Goal: Check status: Check status

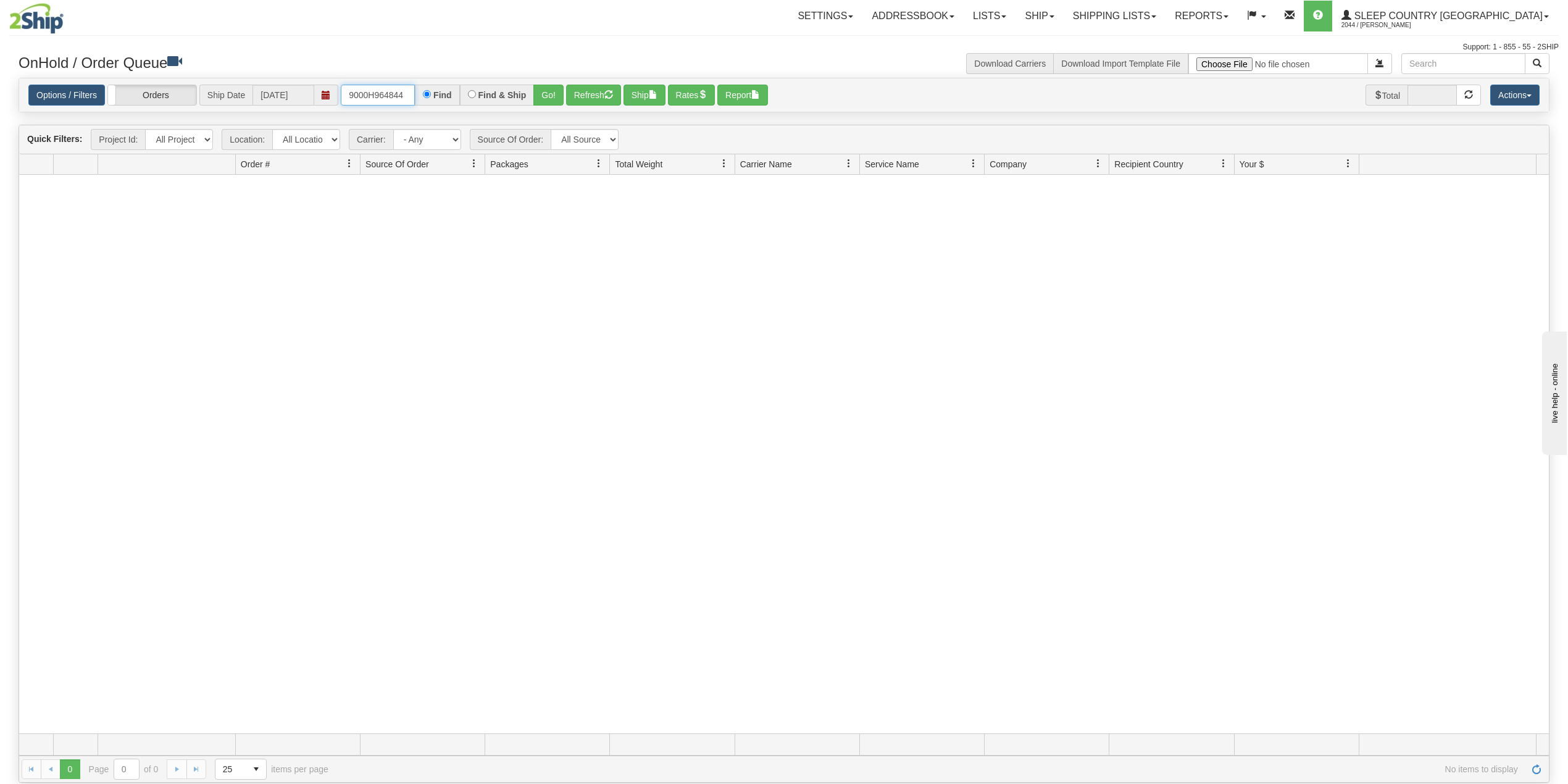
click at [386, 86] on input "9000H964844" at bounding box center [378, 95] width 74 height 21
click at [385, 86] on input "9000H964844" at bounding box center [378, 95] width 74 height 21
paste input "1050309"
type input "1050309"
click at [550, 92] on button "Go!" at bounding box center [548, 95] width 30 height 21
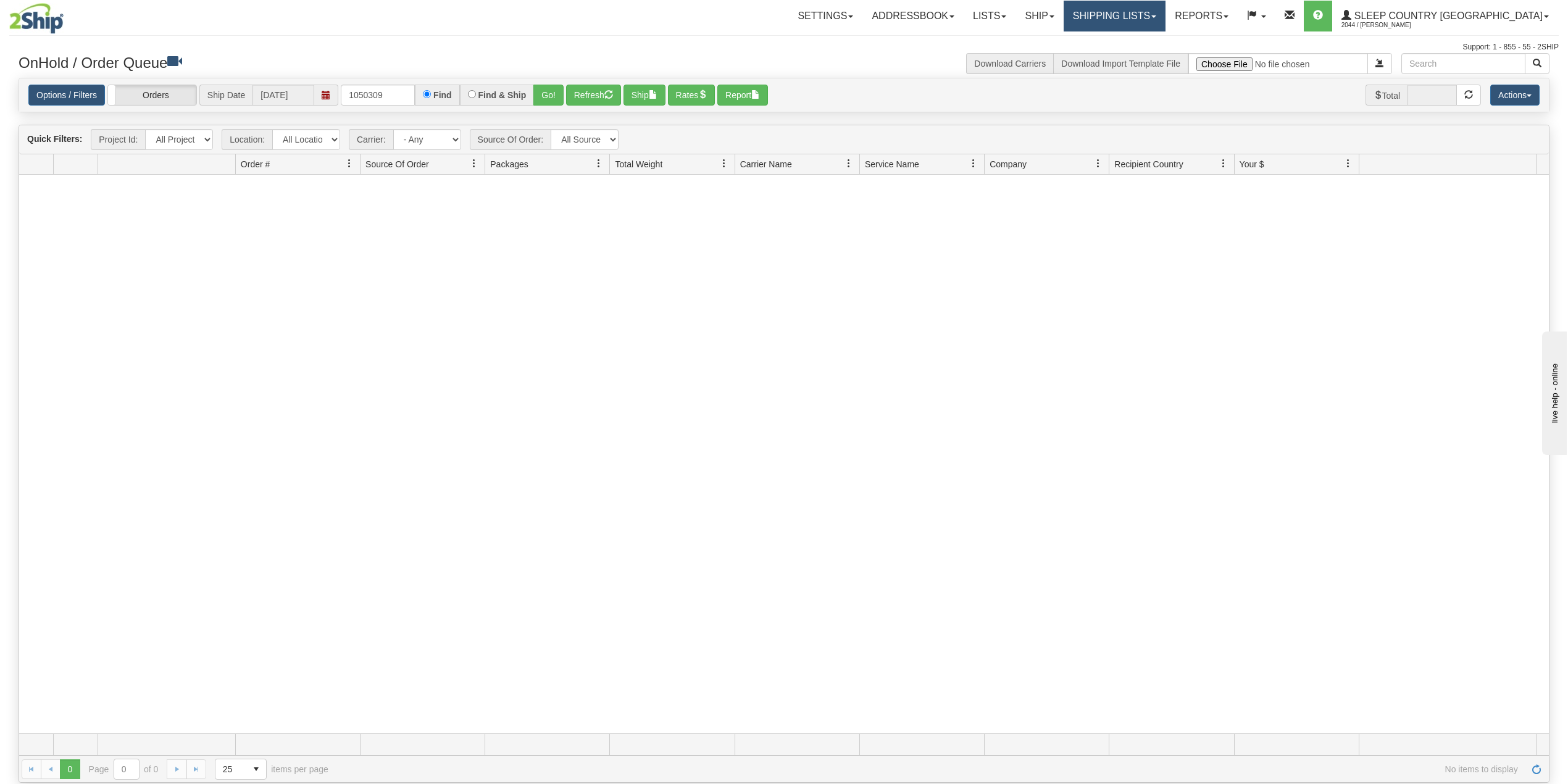
click at [1139, 4] on link "Shipping lists" at bounding box center [1115, 16] width 102 height 31
click at [1129, 39] on span "Current Shipments" at bounding box center [1093, 43] width 73 height 10
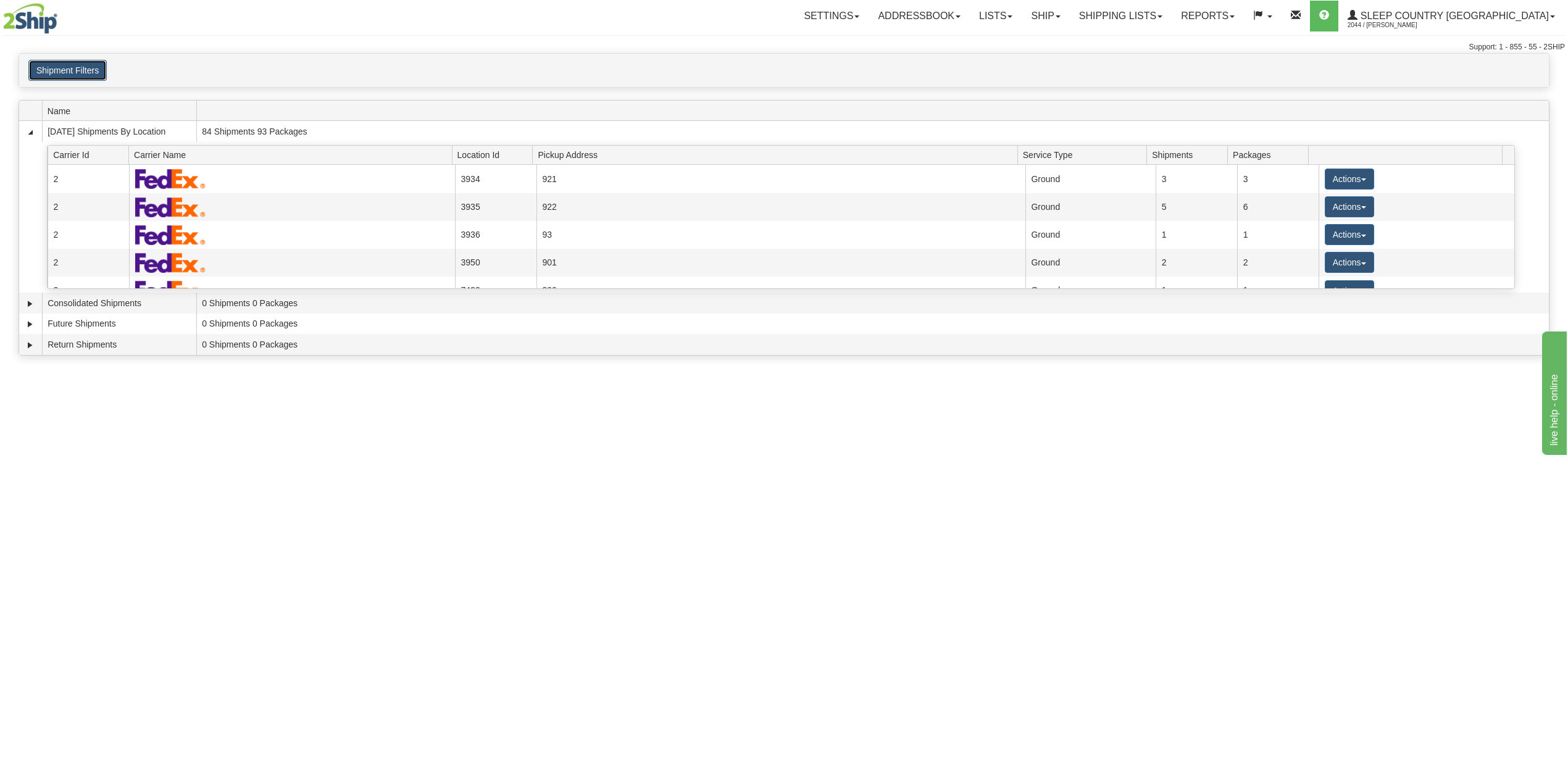
click at [73, 63] on button "Shipment Filters" at bounding box center [68, 70] width 79 height 21
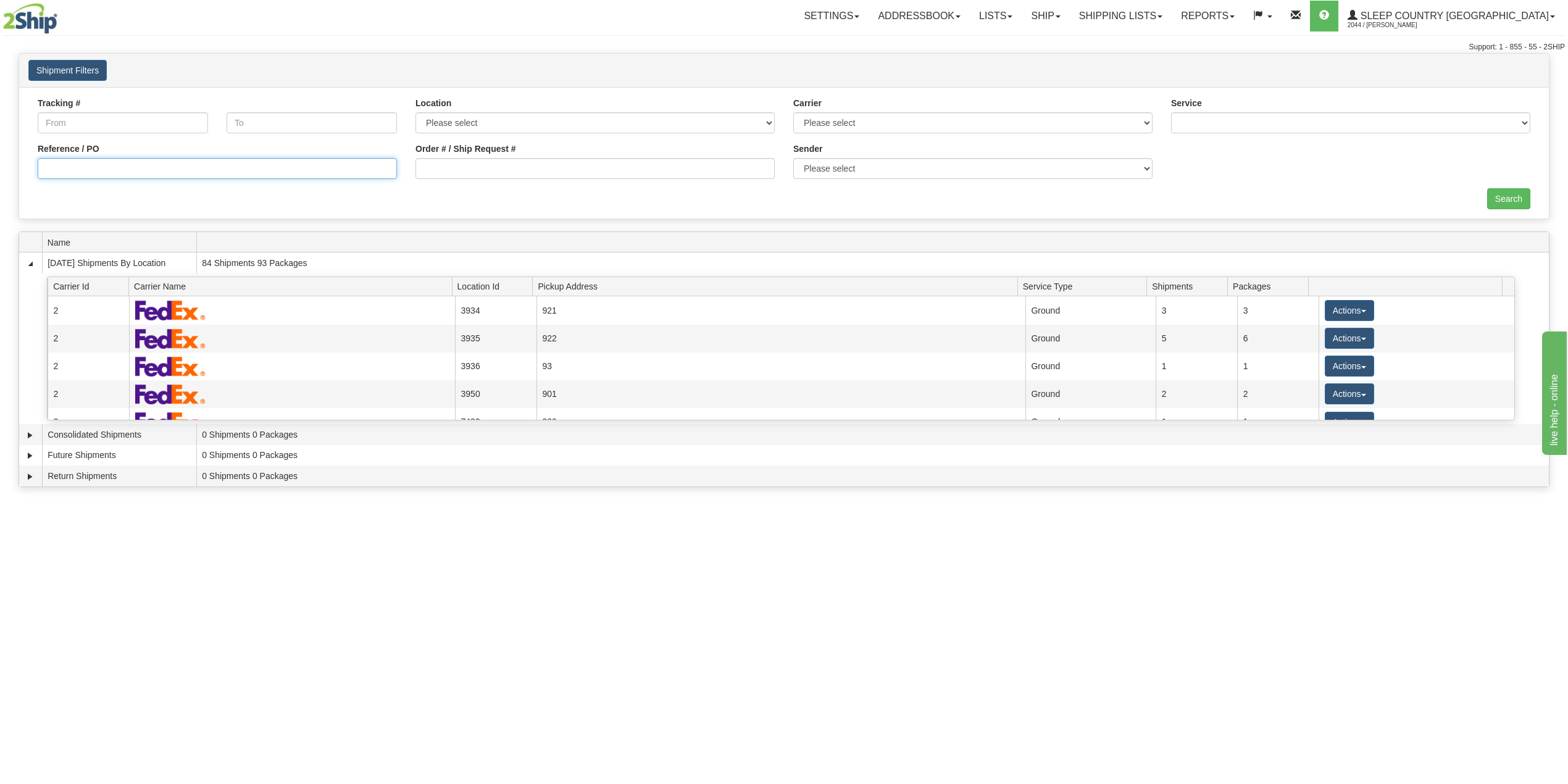
click at [97, 173] on input "Reference / PO" at bounding box center [217, 168] width 359 height 21
paste input "1050309"
type input "1050309"
drag, startPoint x: 105, startPoint y: 169, endPoint x: 0, endPoint y: 168, distance: 105.0
click at [0, 168] on div "× Request Pickup Close × Closing Shipments Close × Your documents are ready Lab…" at bounding box center [784, 273] width 1568 height 440
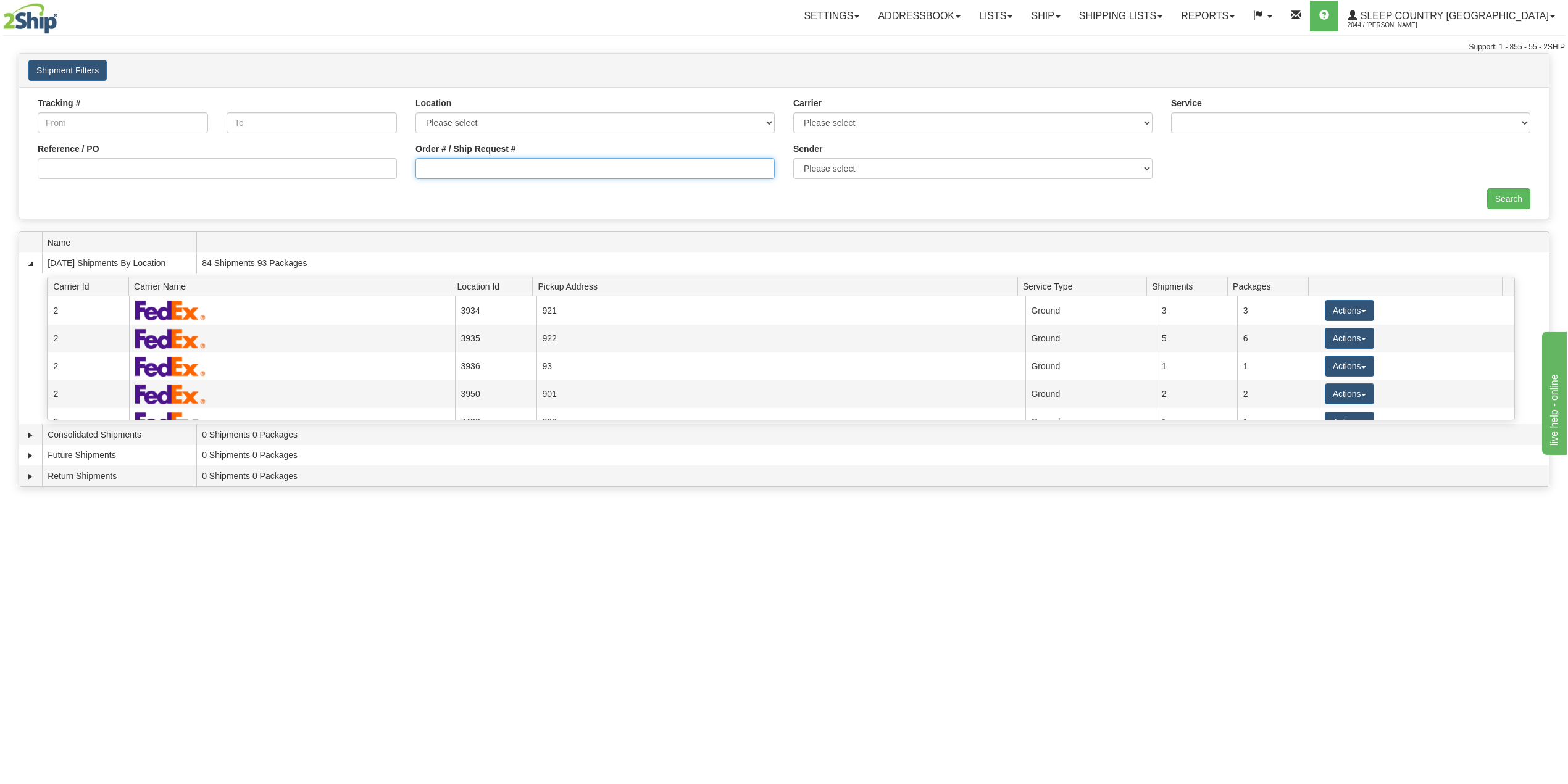
click at [473, 164] on input "Order # / Ship Request #" at bounding box center [594, 168] width 359 height 21
paste input "1050309"
type input "1050309"
click at [1516, 208] on input "Search" at bounding box center [1509, 198] width 43 height 21
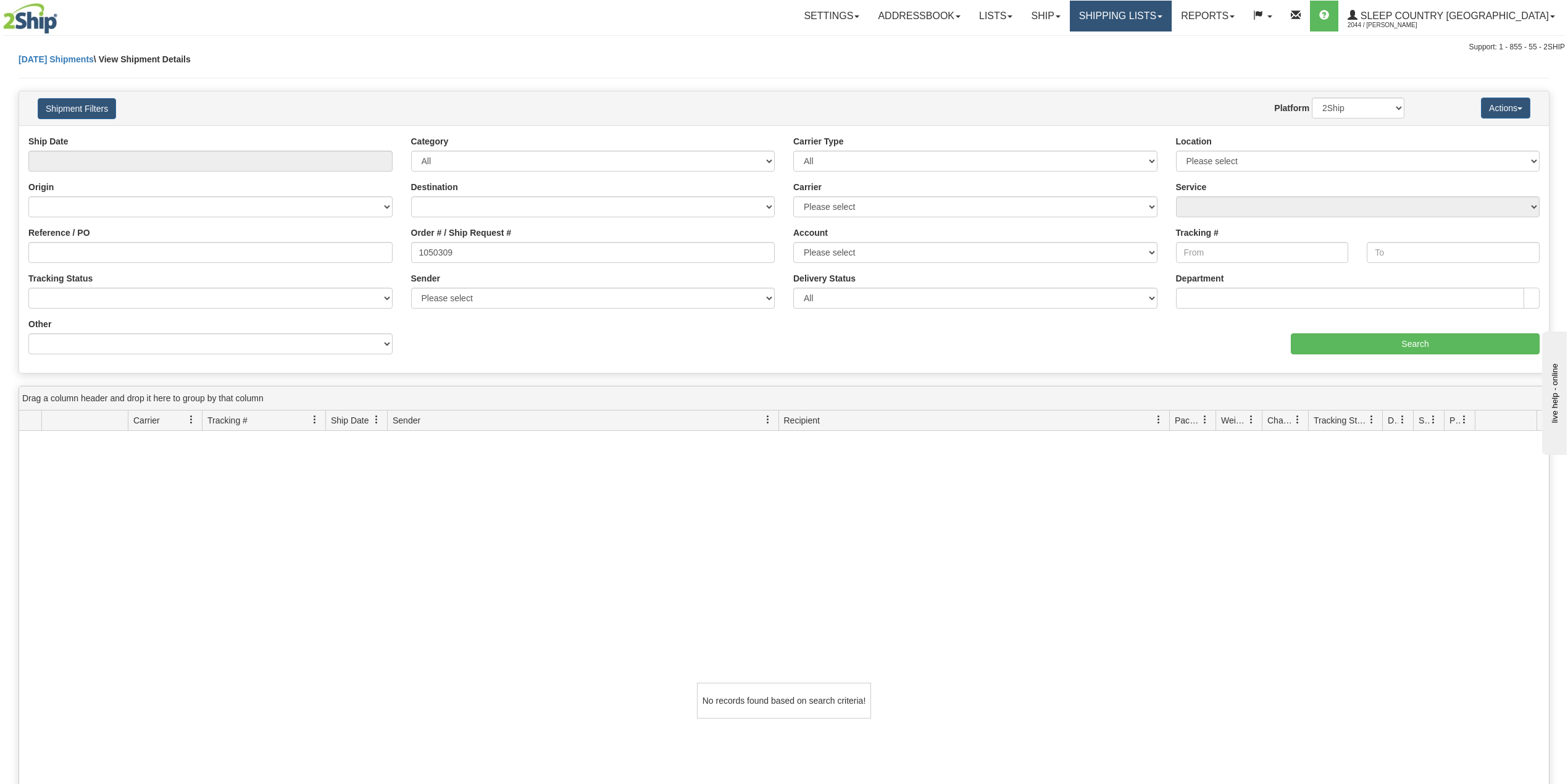
drag, startPoint x: 1180, startPoint y: 15, endPoint x: 1172, endPoint y: 35, distance: 21.5
click at [1172, 14] on link "Shipping lists" at bounding box center [1121, 16] width 102 height 31
click at [1152, 60] on span "Search Shipment History" at bounding box center [1111, 59] width 96 height 10
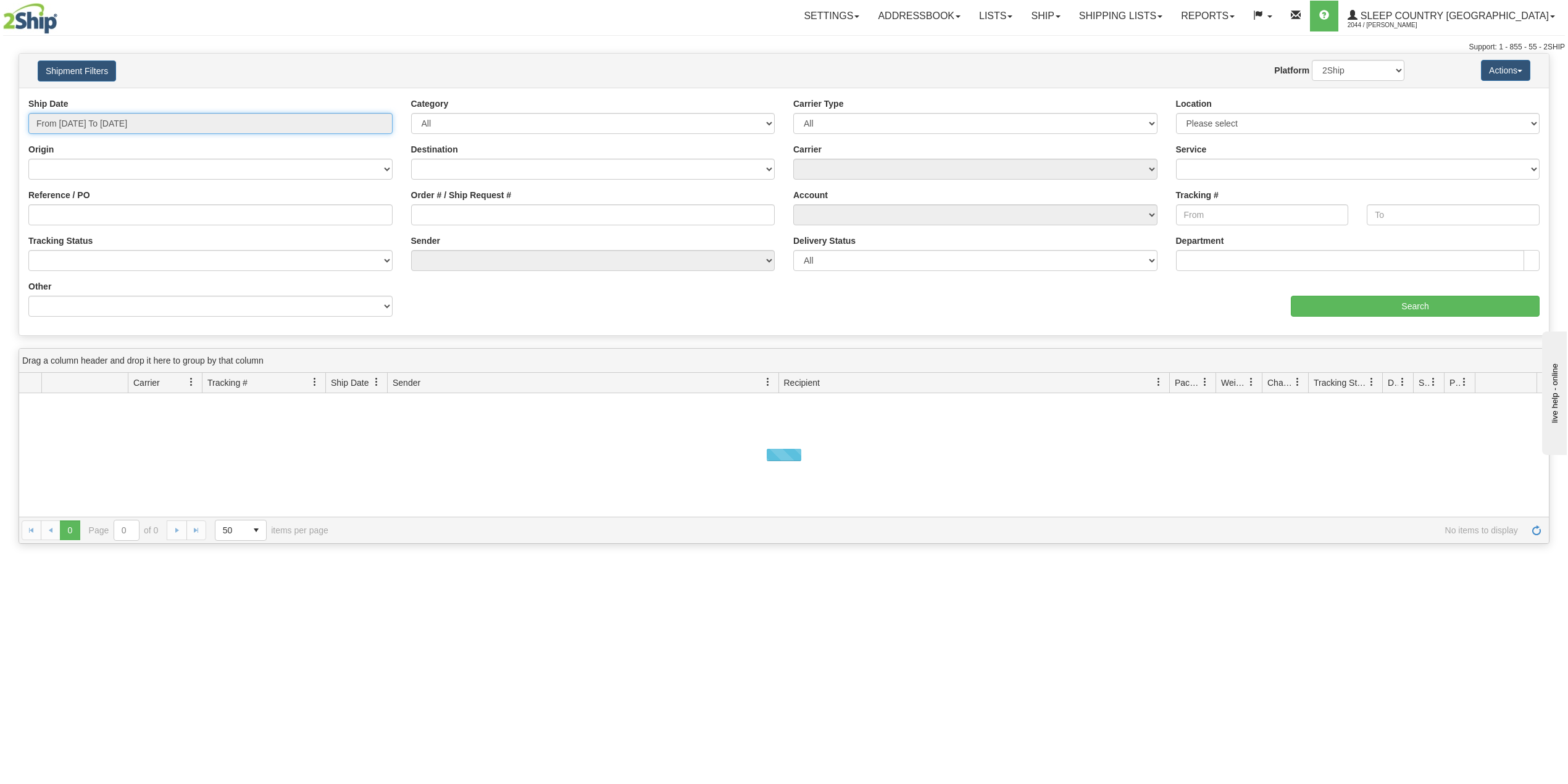
click at [90, 116] on input "From 08/11/2025 To 08/12/2025" at bounding box center [211, 123] width 364 height 21
click at [75, 211] on li "Last 30 Days" at bounding box center [83, 213] width 99 height 17
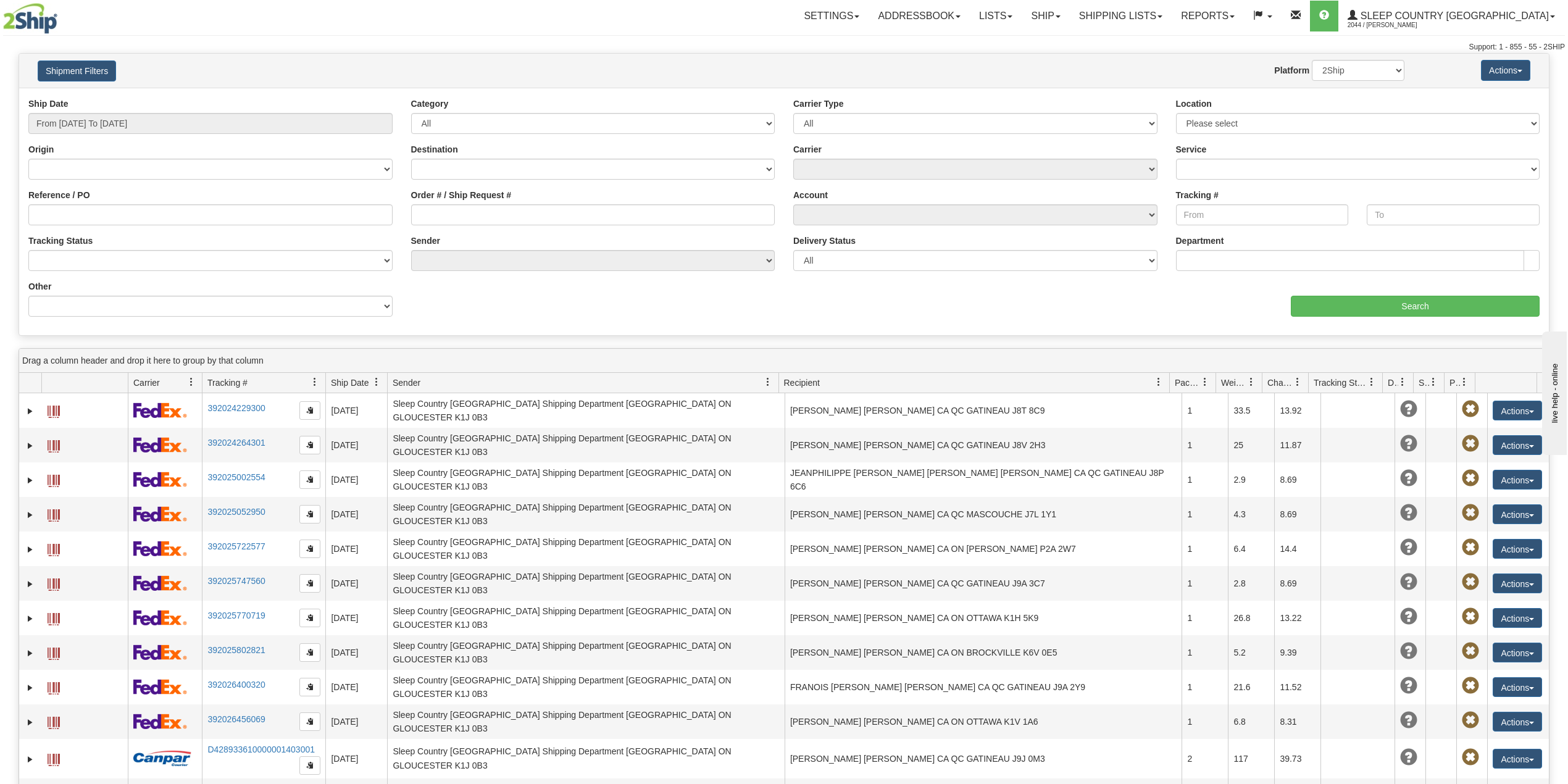
type input "From 07/14/2025 To 08/12/2025"
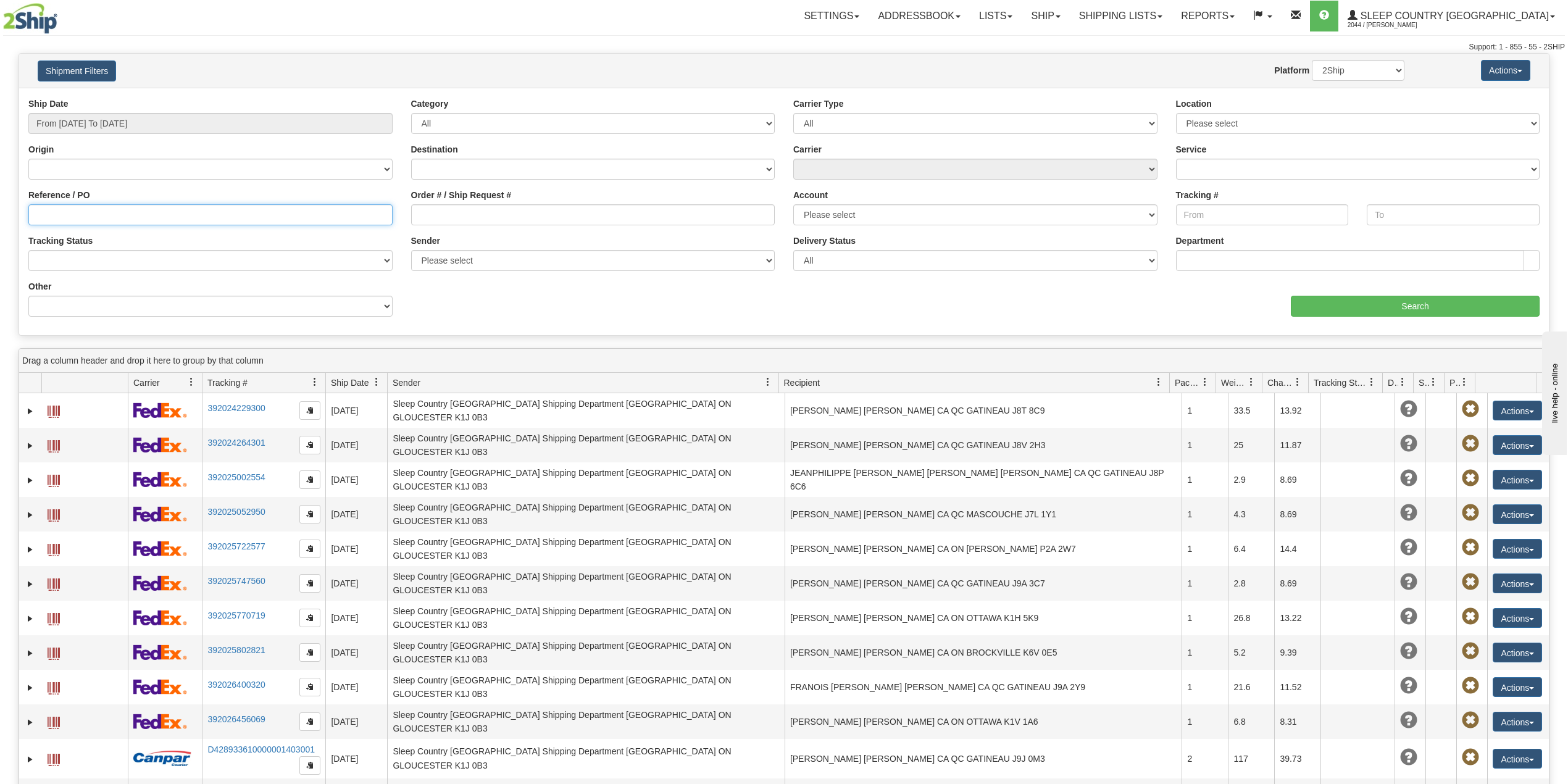
click at [76, 211] on input "Reference / PO" at bounding box center [211, 215] width 364 height 21
paste input "1050309"
type input "1050309"
drag, startPoint x: 137, startPoint y: 211, endPoint x: 0, endPoint y: 184, distance: 139.6
click at [0, 184] on div "Please wait... × Confirm Delete Delete Cancel × Confirm Delete Yes No Cancel × …" at bounding box center [784, 536] width 1568 height 966
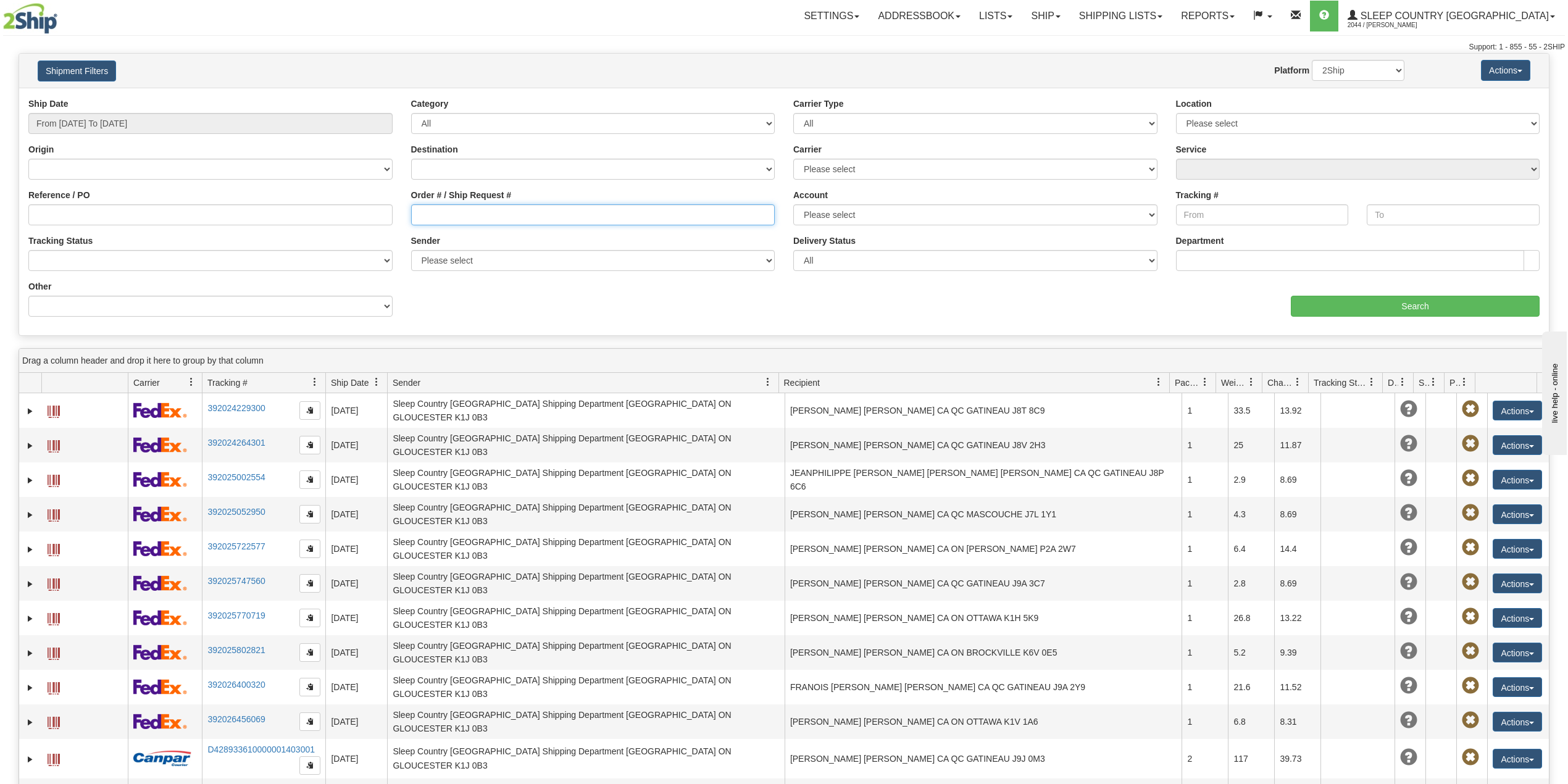
click at [411, 213] on input "Order # / Ship Request #" at bounding box center [594, 215] width 364 height 21
paste input "1050309"
type input "1050309"
click at [1360, 309] on input "Search" at bounding box center [1415, 306] width 249 height 21
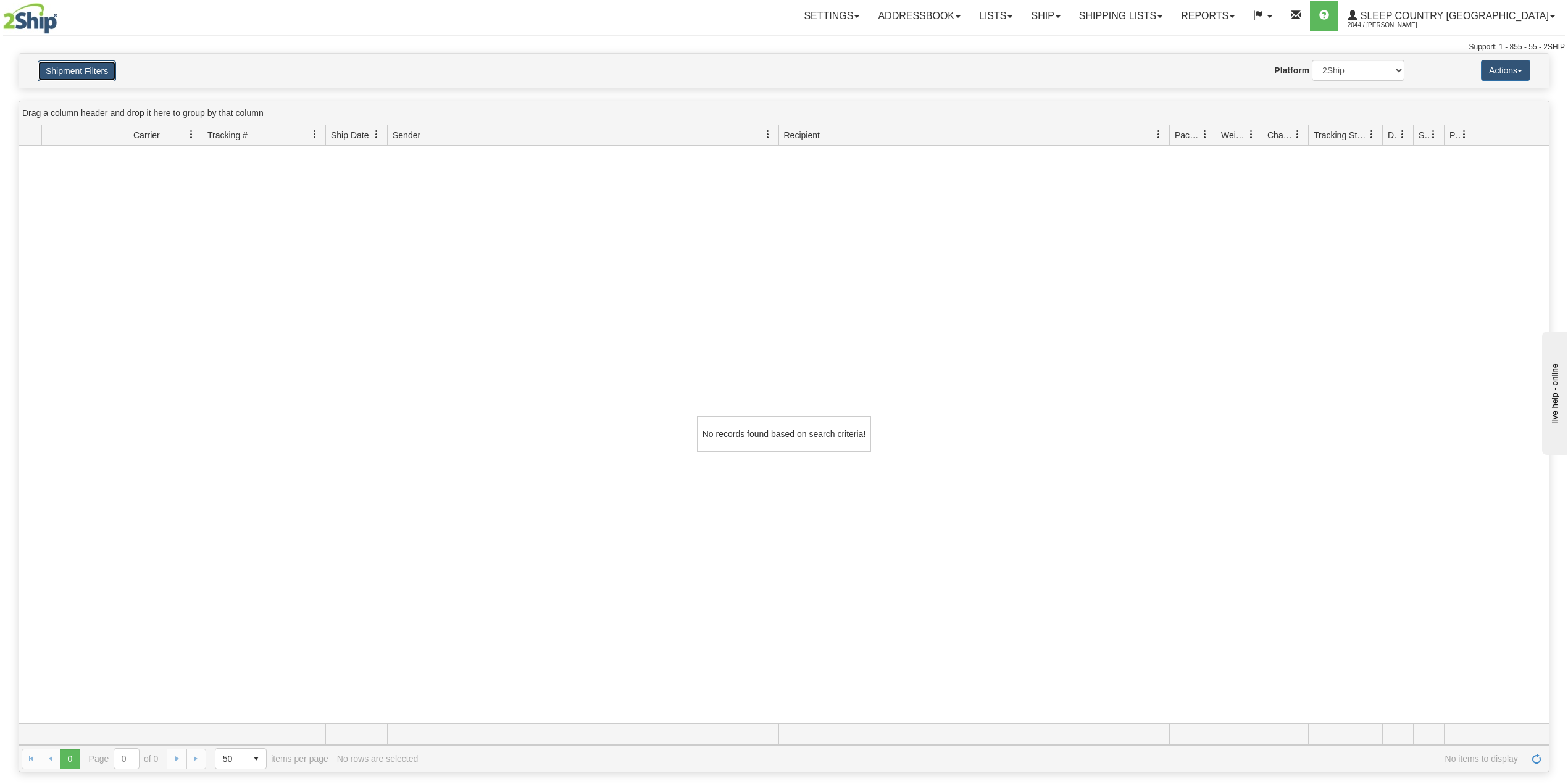
click at [94, 75] on button "Shipment Filters" at bounding box center [77, 70] width 79 height 21
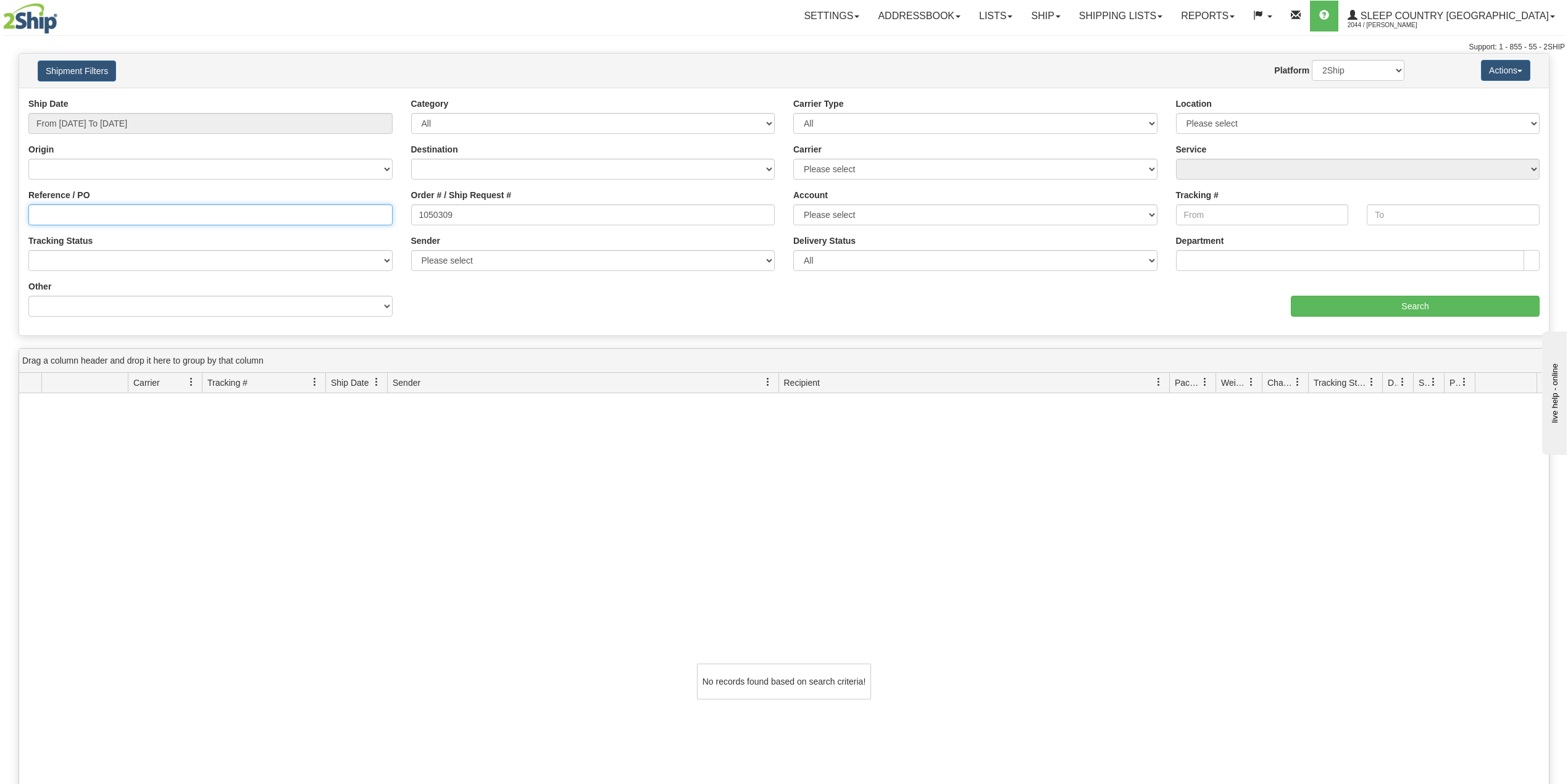
click at [97, 212] on input "Reference / PO" at bounding box center [211, 215] width 364 height 21
paste input "9000H986234"
type input "9000H986234"
drag, startPoint x: 463, startPoint y: 216, endPoint x: 378, endPoint y: 211, distance: 85.1
click at [376, 97] on div "Reference / PO 9000H986234 Order # / Ship Request # 1050309 Account Please sele…" at bounding box center [784, 97] width 1529 height 0
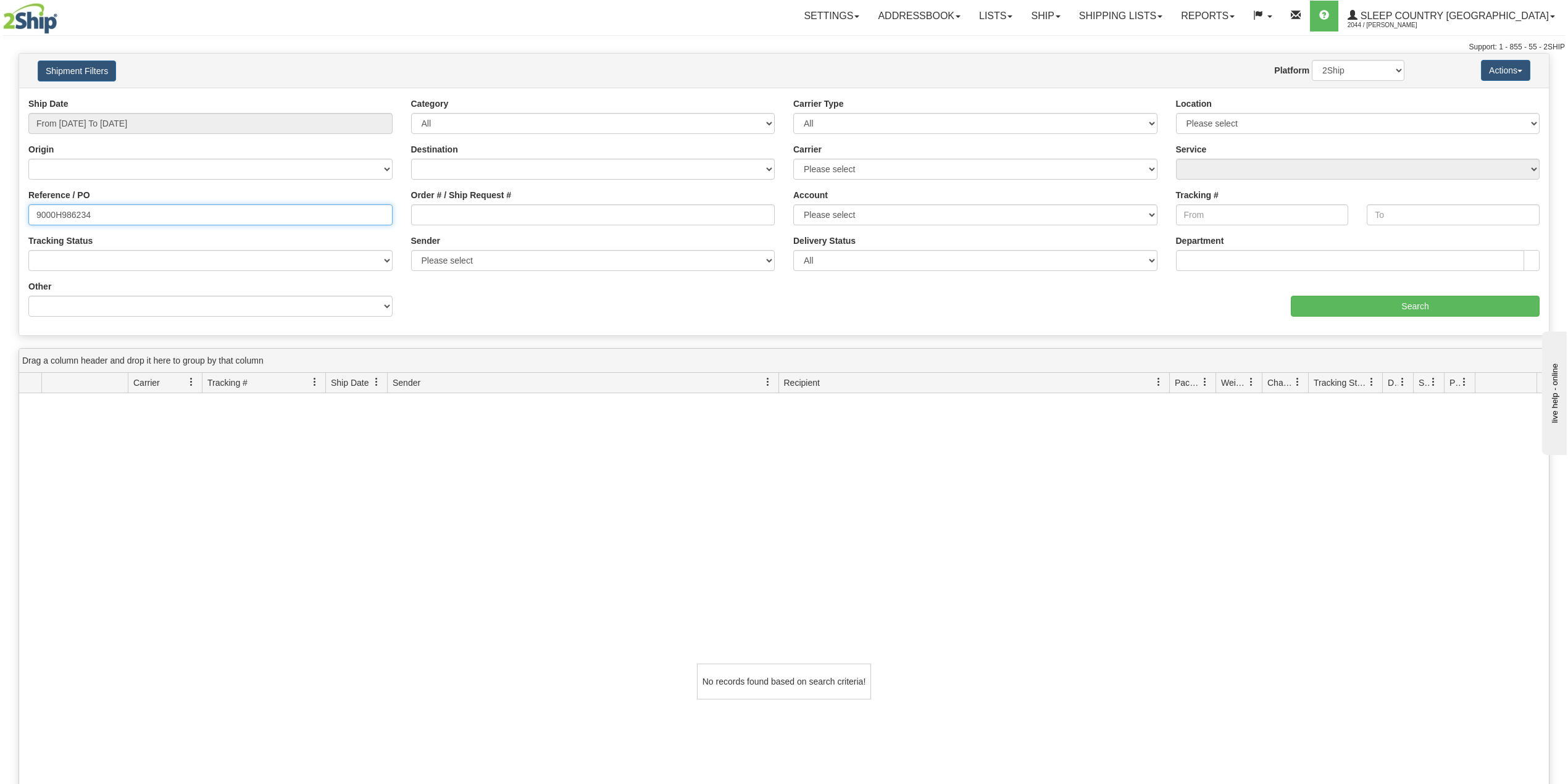
click at [121, 216] on input "9000H986234" at bounding box center [211, 215] width 364 height 21
click at [1348, 299] on input "Search" at bounding box center [1415, 306] width 249 height 21
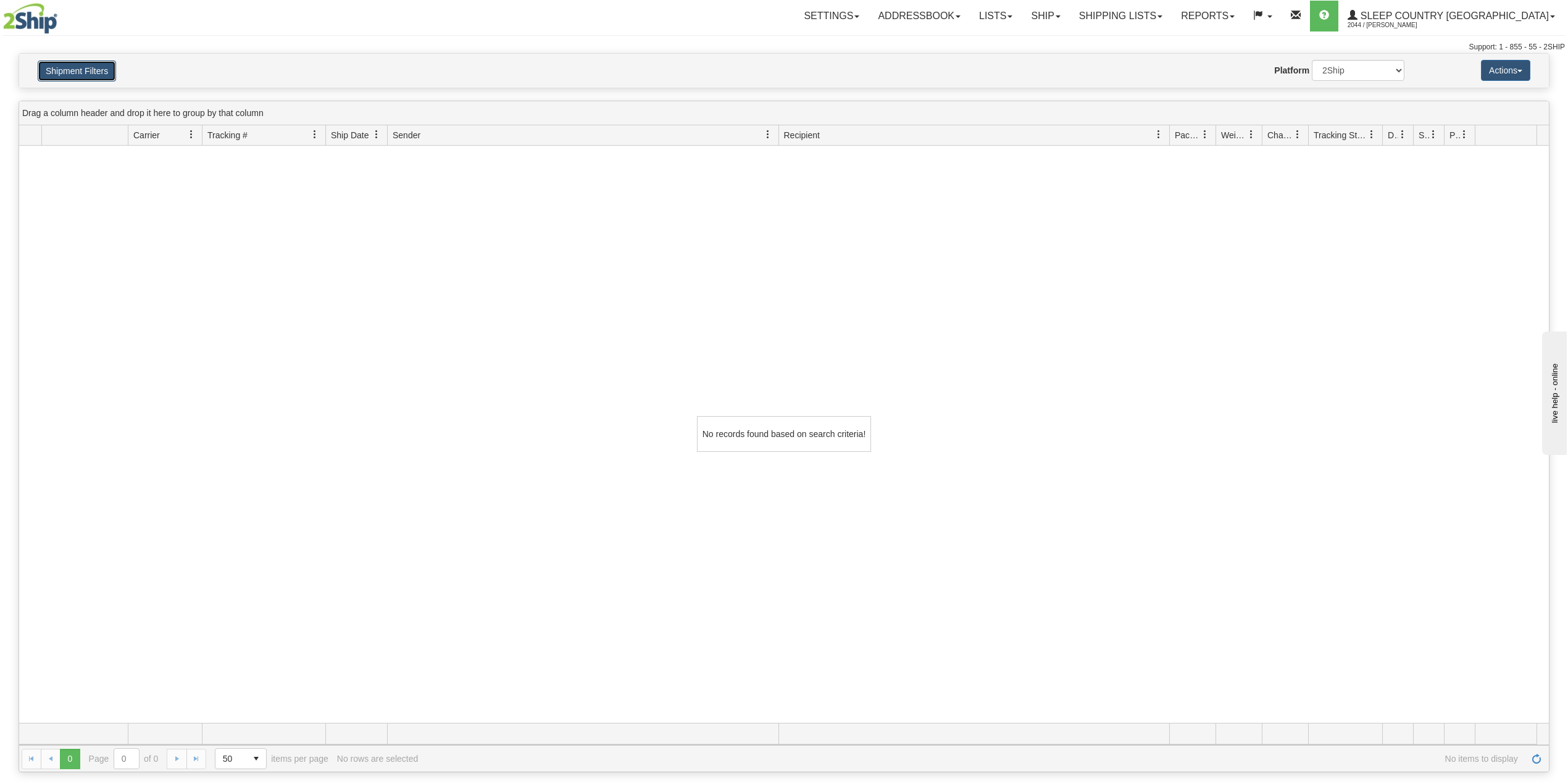
click at [73, 69] on button "Shipment Filters" at bounding box center [77, 70] width 79 height 21
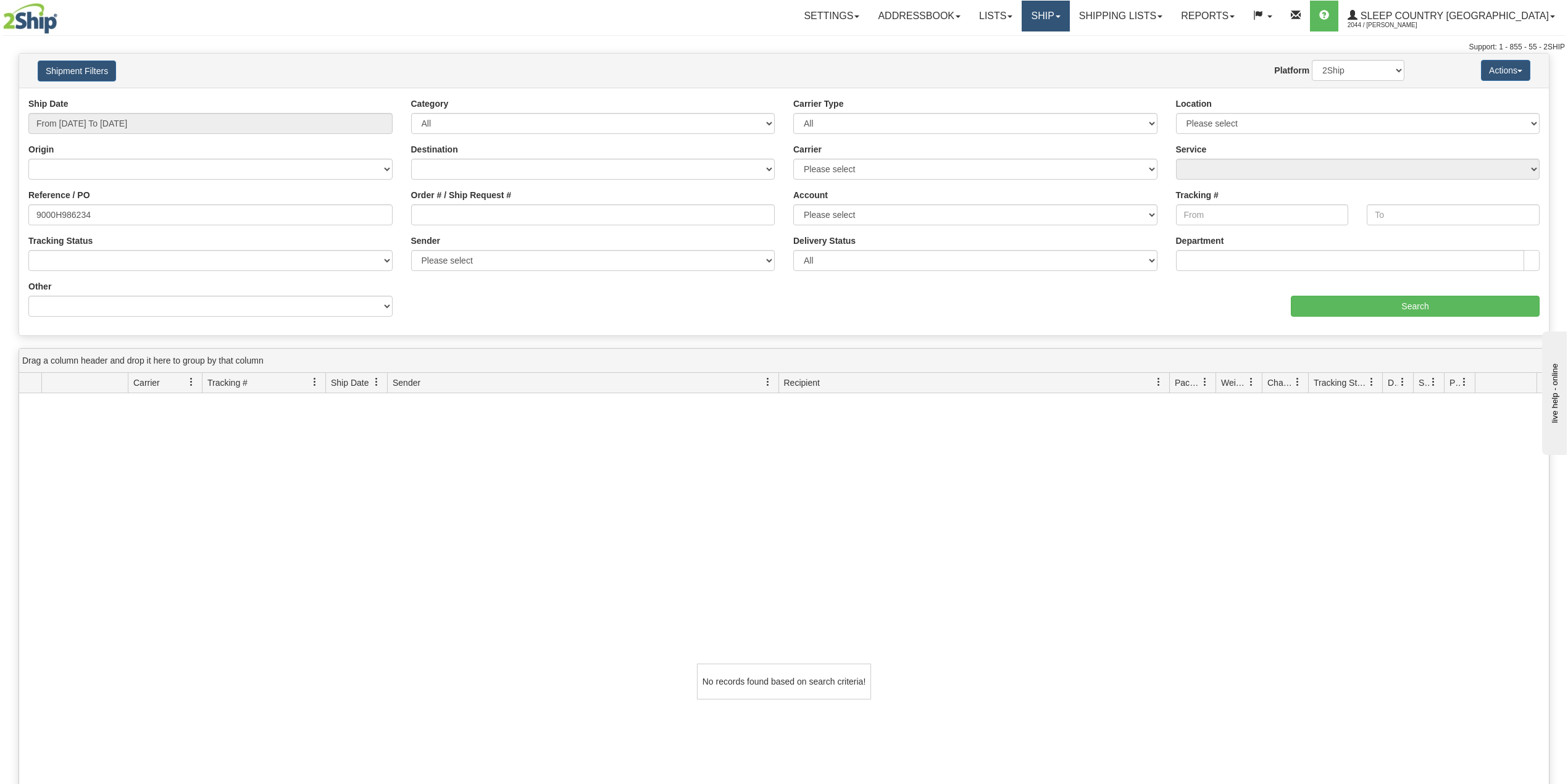
click at [1069, 23] on link "Ship" at bounding box center [1045, 16] width 48 height 31
click at [1057, 59] on span "OnHold / Order Queue" at bounding box center [1013, 59] width 87 height 10
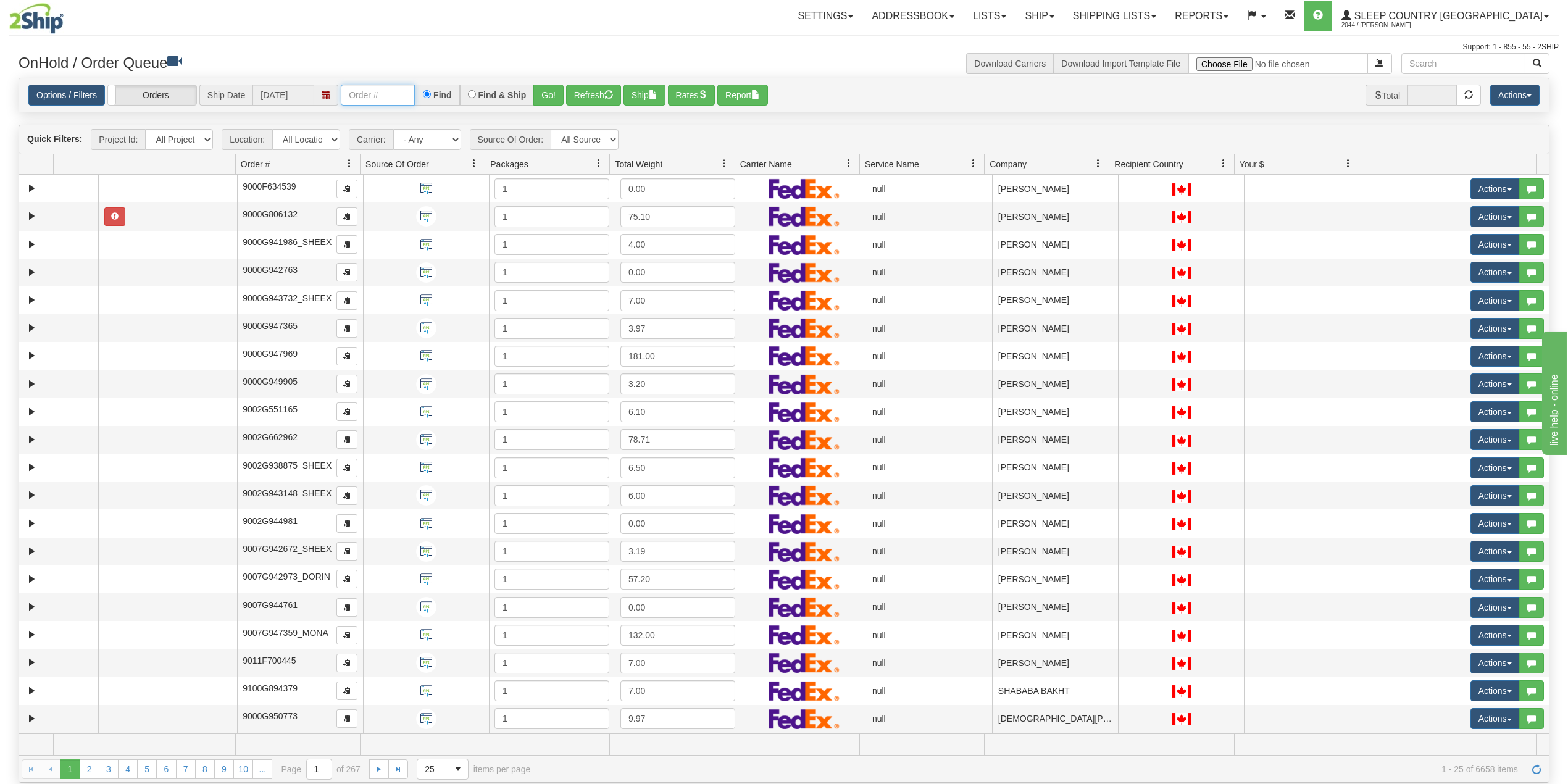
drag, startPoint x: 385, startPoint y: 94, endPoint x: 393, endPoint y: 105, distance: 13.6
click at [385, 94] on input "text" at bounding box center [378, 95] width 74 height 21
paste input "9000H986234"
click at [551, 95] on button "Go!" at bounding box center [548, 95] width 30 height 21
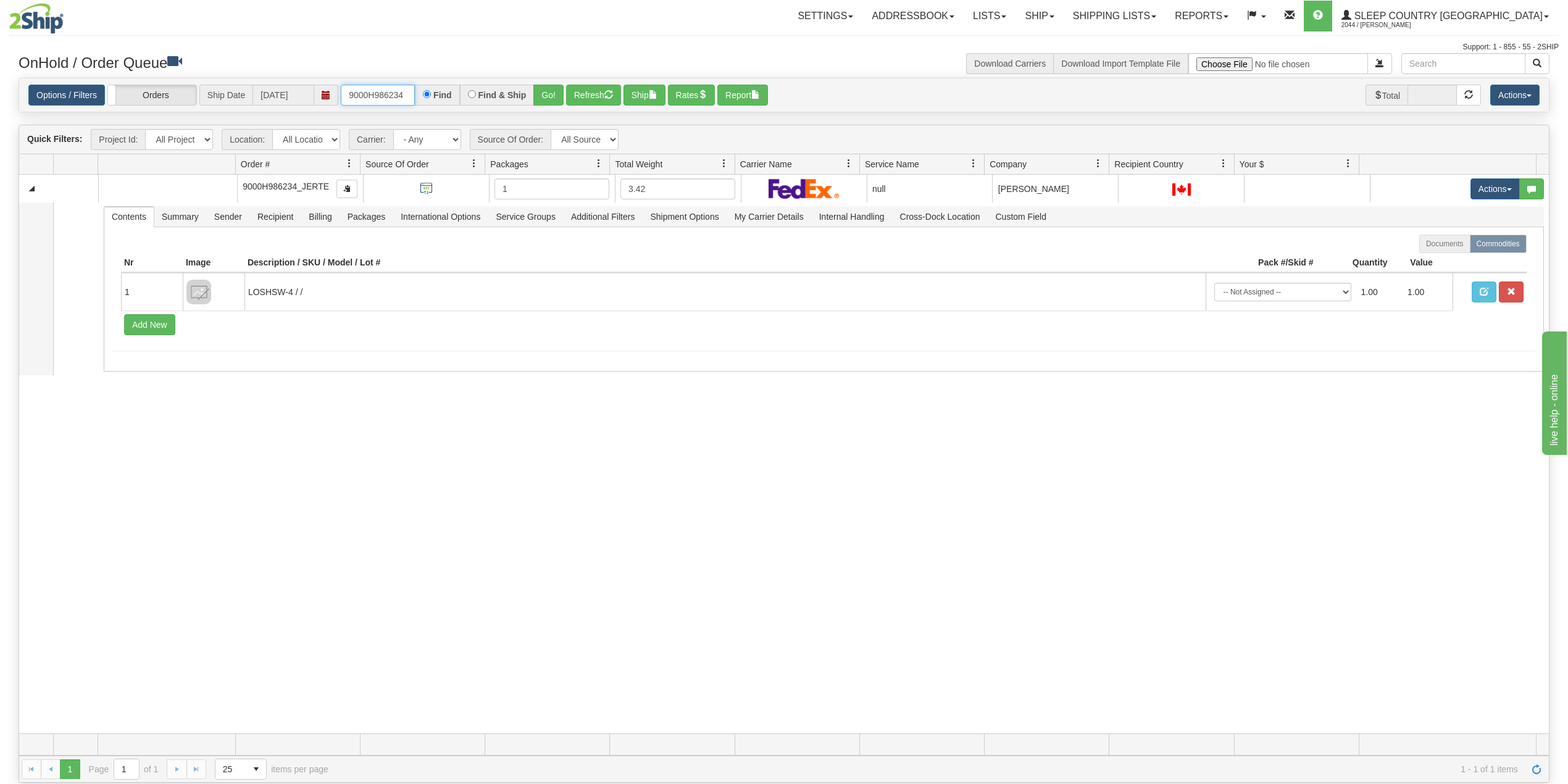
click at [359, 90] on input "9000H986234" at bounding box center [378, 95] width 74 height 21
paste input "1050309"
type input "1050309"
click at [554, 96] on button "Go!" at bounding box center [548, 95] width 30 height 21
